Goal: Use online tool/utility: Utilize a website feature to perform a specific function

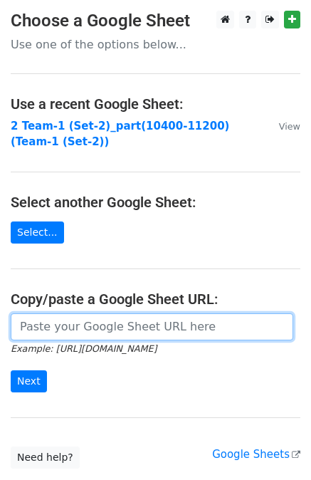
click at [63, 328] on input "url" at bounding box center [152, 326] width 283 height 27
paste input "[URL][DOMAIN_NAME]"
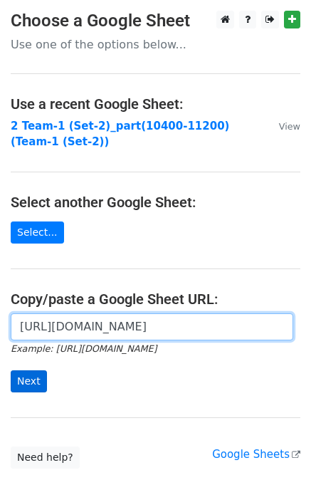
type input "[URL][DOMAIN_NAME]"
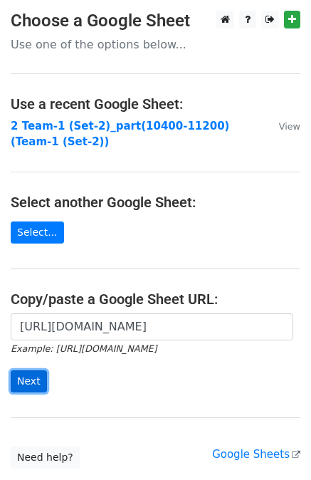
click at [27, 384] on input "Next" at bounding box center [29, 381] width 36 height 22
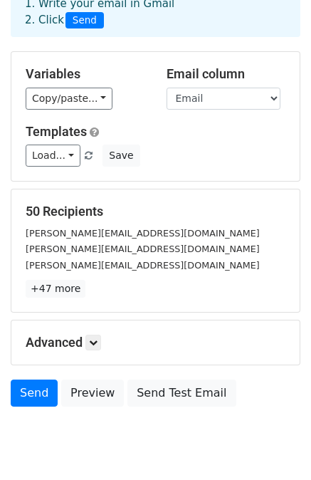
scroll to position [128, 0]
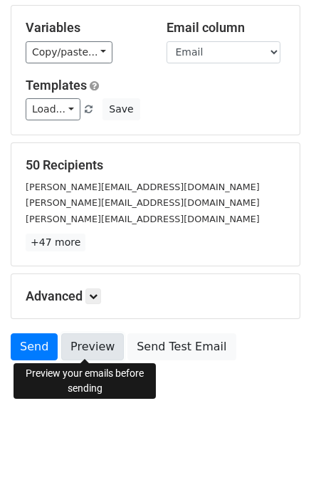
click at [68, 341] on link "Preview" at bounding box center [92, 346] width 63 height 27
